Goal: Find contact information: Find contact information

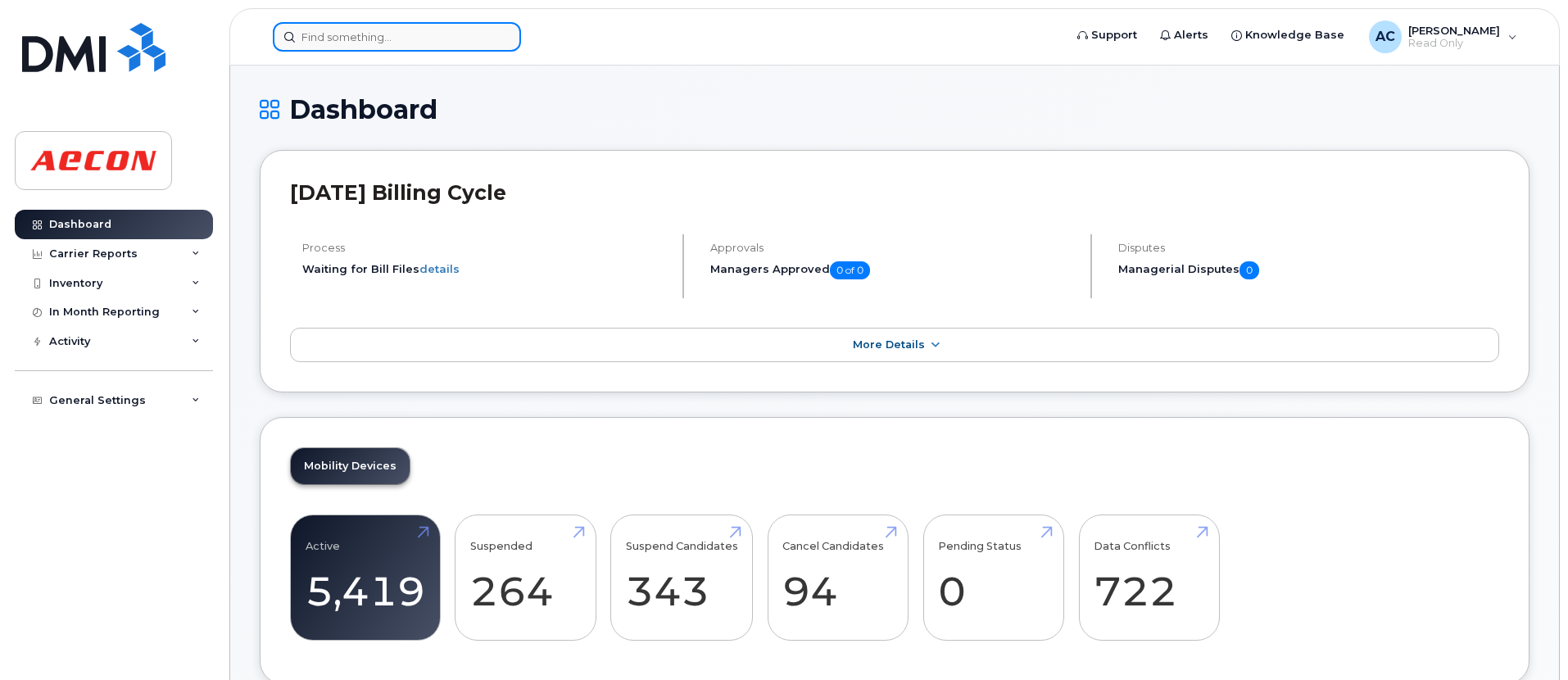
click at [394, 35] on input at bounding box center [397, 37] width 249 height 29
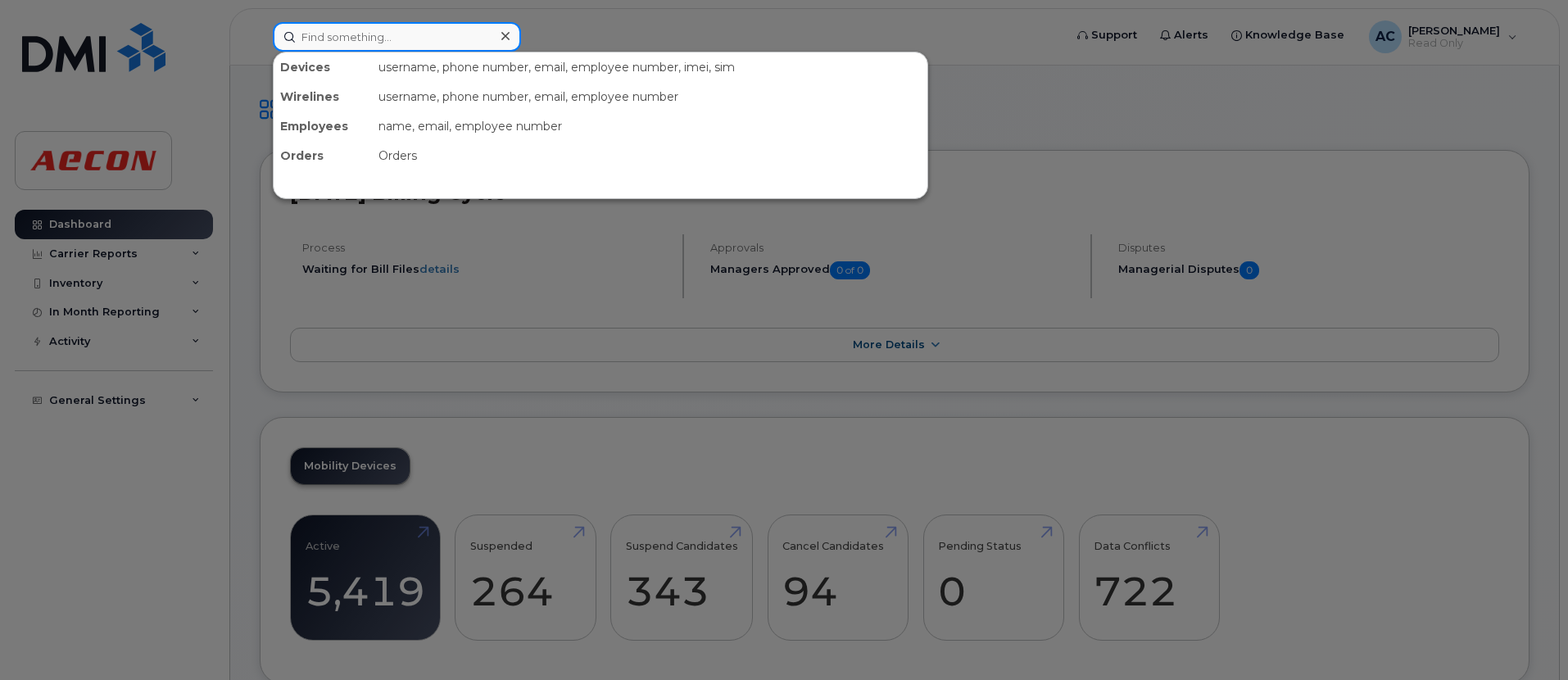
paste input "[PERSON_NAME]"
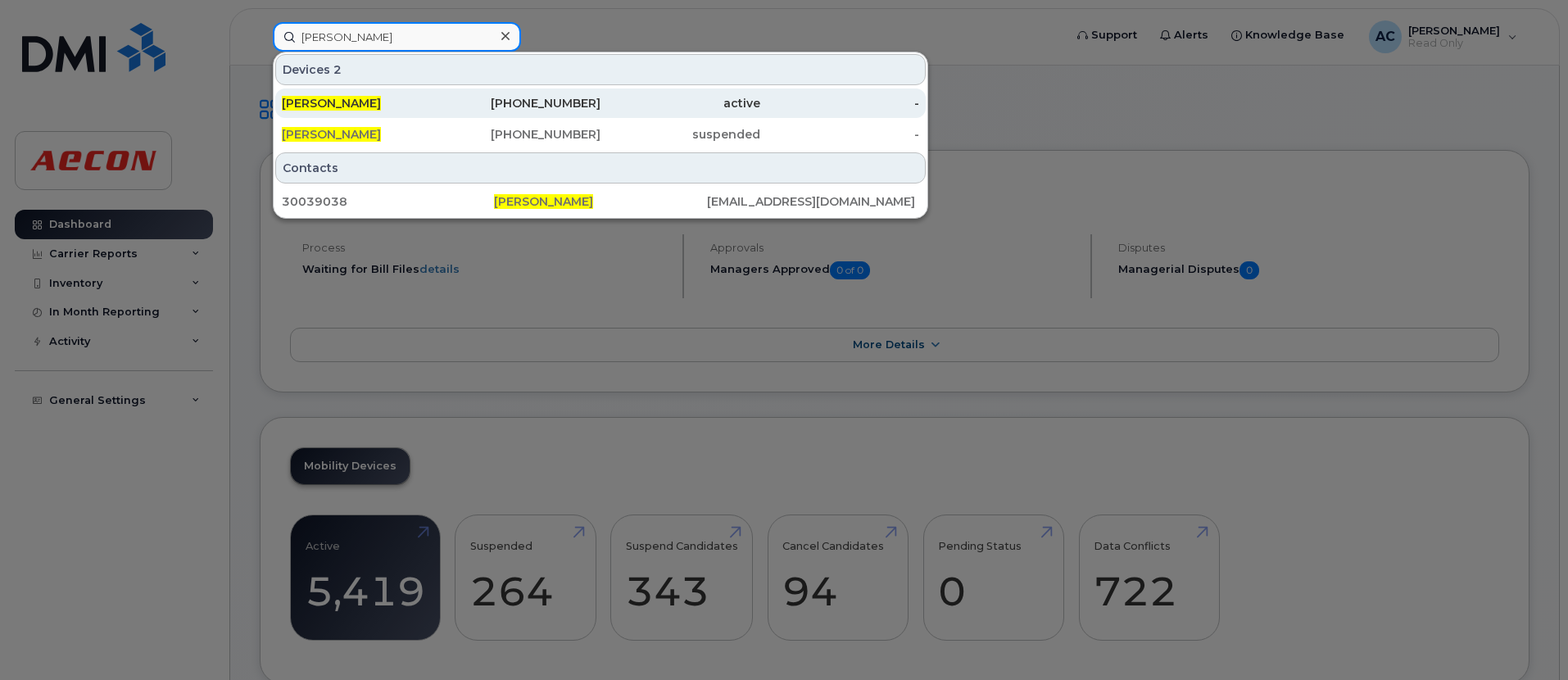
type input "[PERSON_NAME]"
click at [453, 107] on div "647-616-0708" at bounding box center [521, 103] width 160 height 16
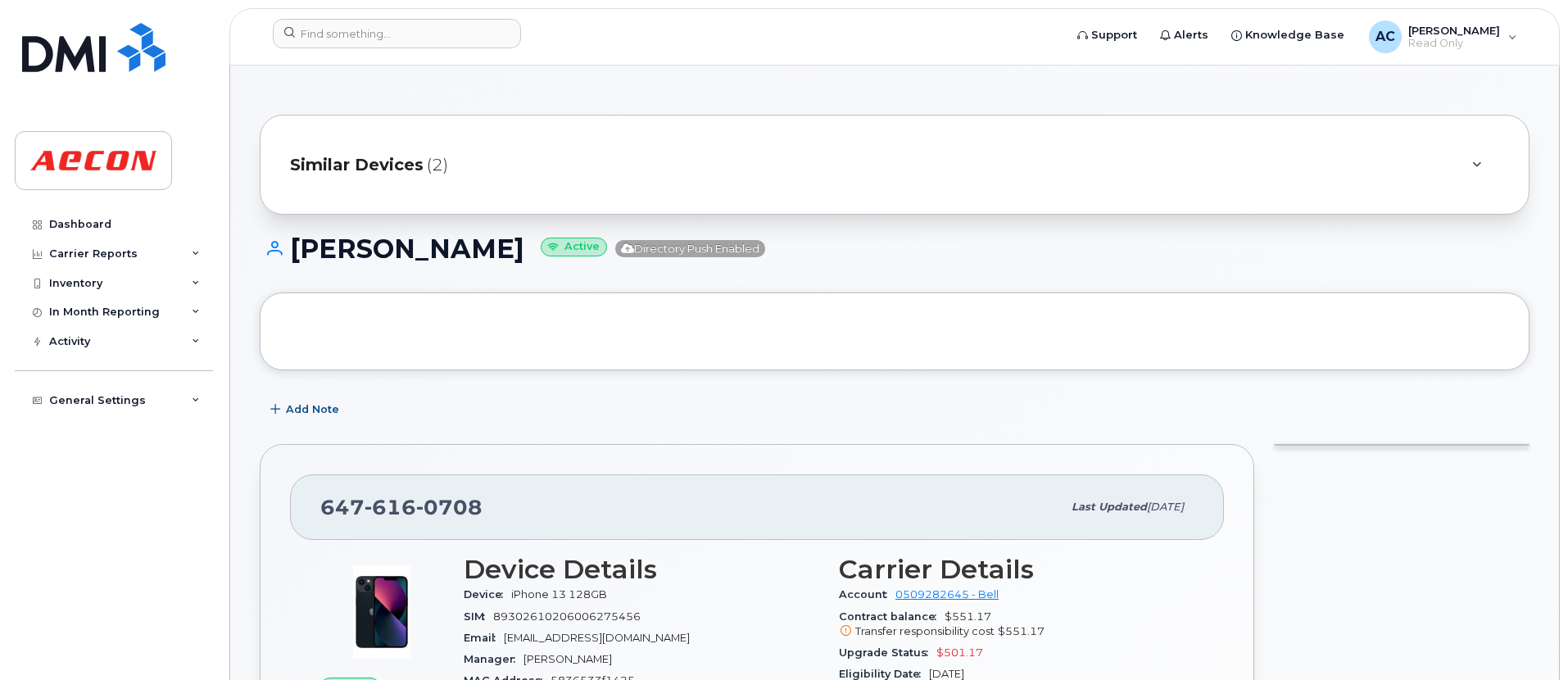
click at [600, 139] on div "Similar Devices (2)" at bounding box center [895, 164] width 1270 height 100
click at [1450, 159] on div "Similar Devices (2)" at bounding box center [872, 164] width 1164 height 40
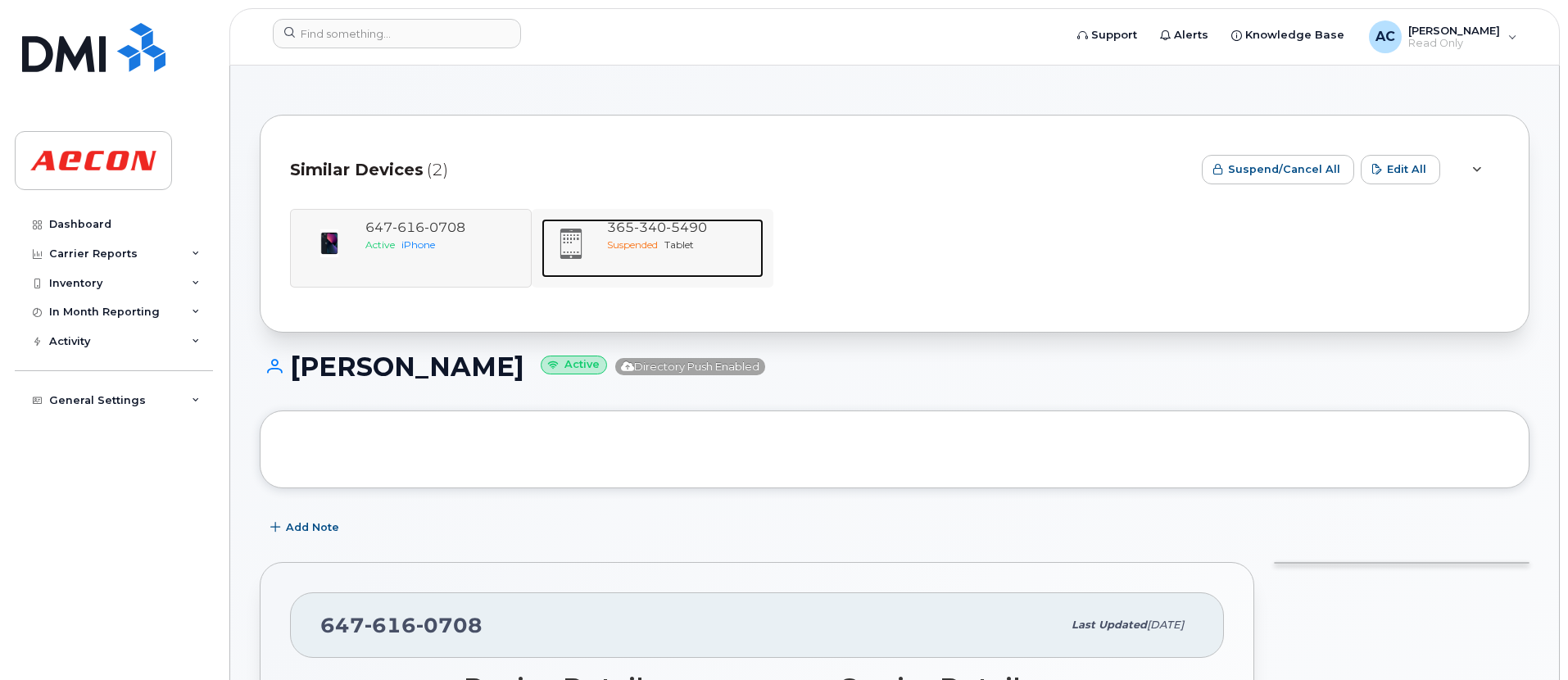
click at [674, 235] on div "[PHONE_NUMBER]" at bounding box center [682, 227] width 150 height 18
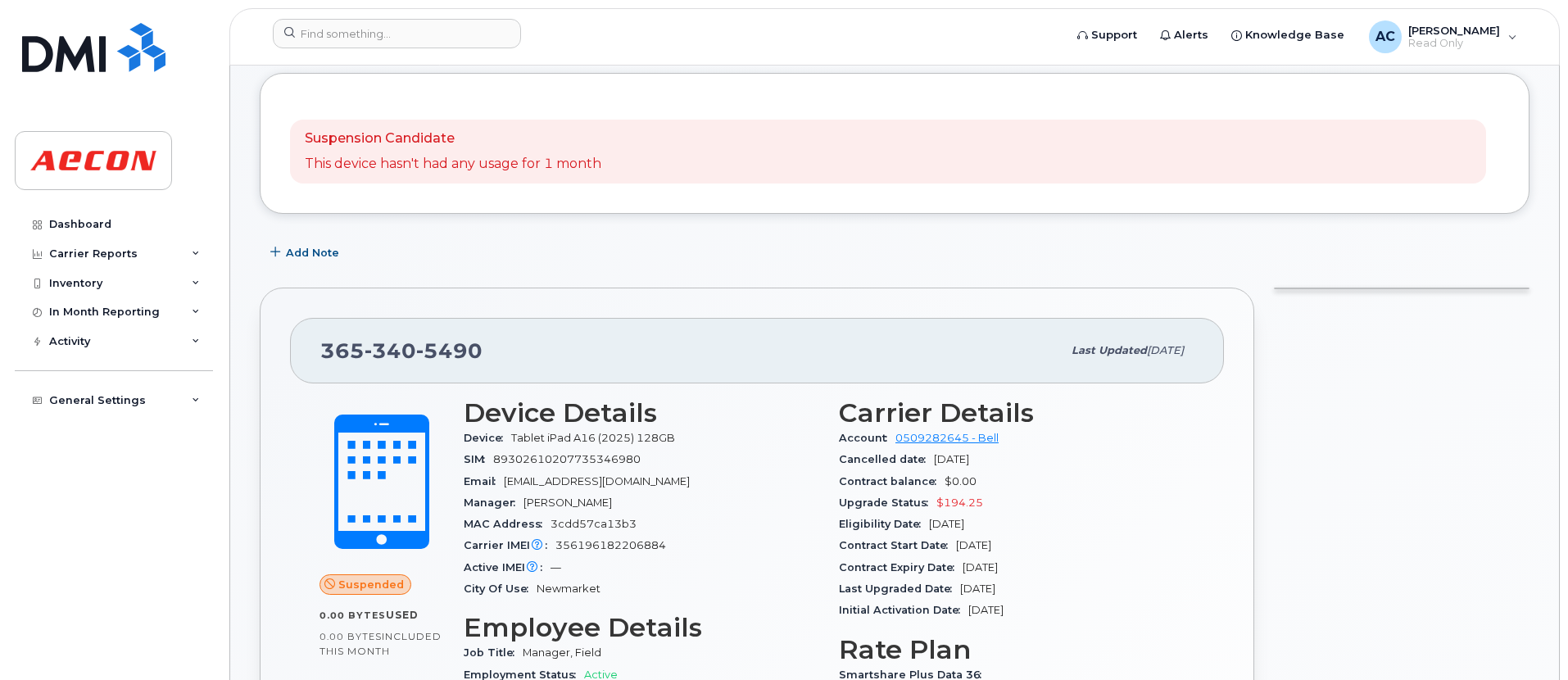
scroll to position [246, 0]
